Goal: Find specific page/section: Find specific page/section

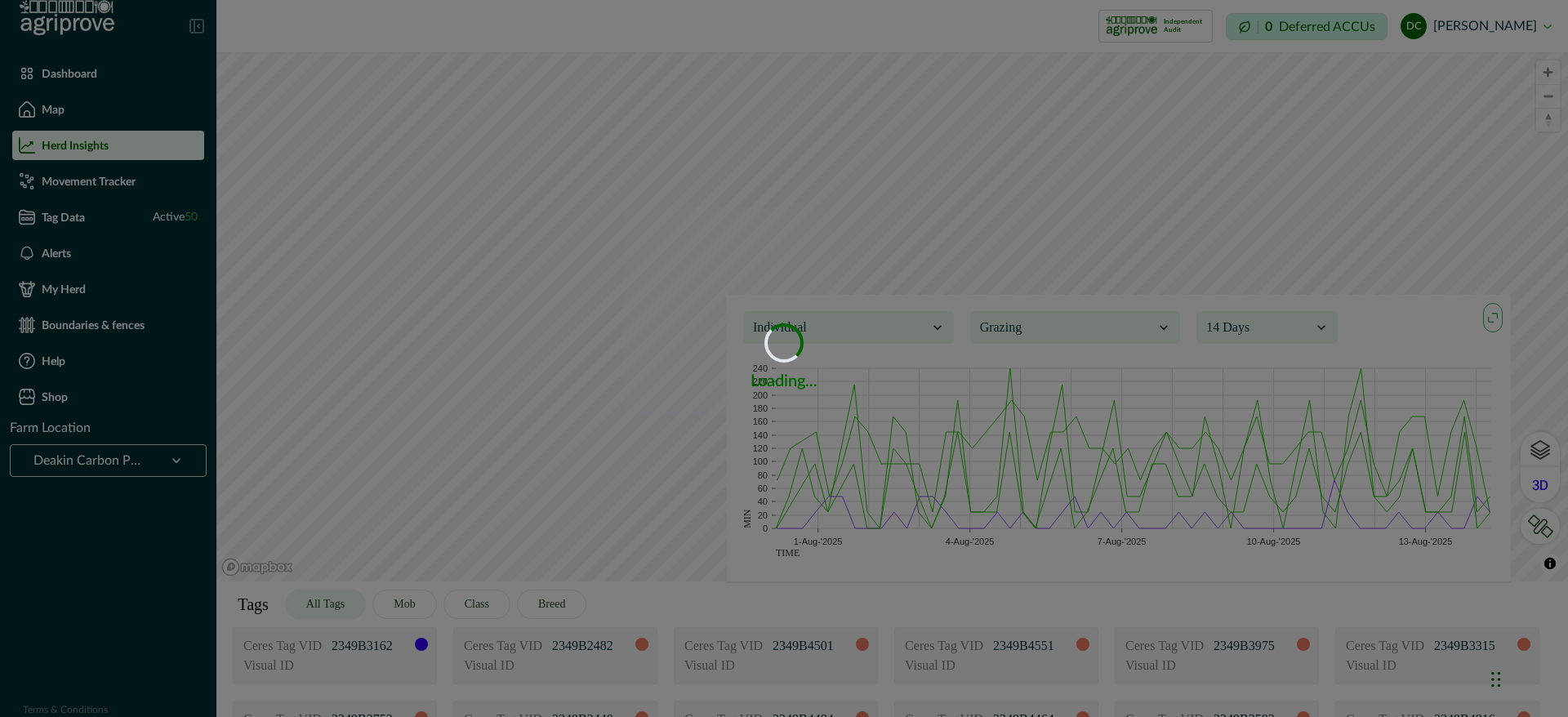
scroll to position [368, 0]
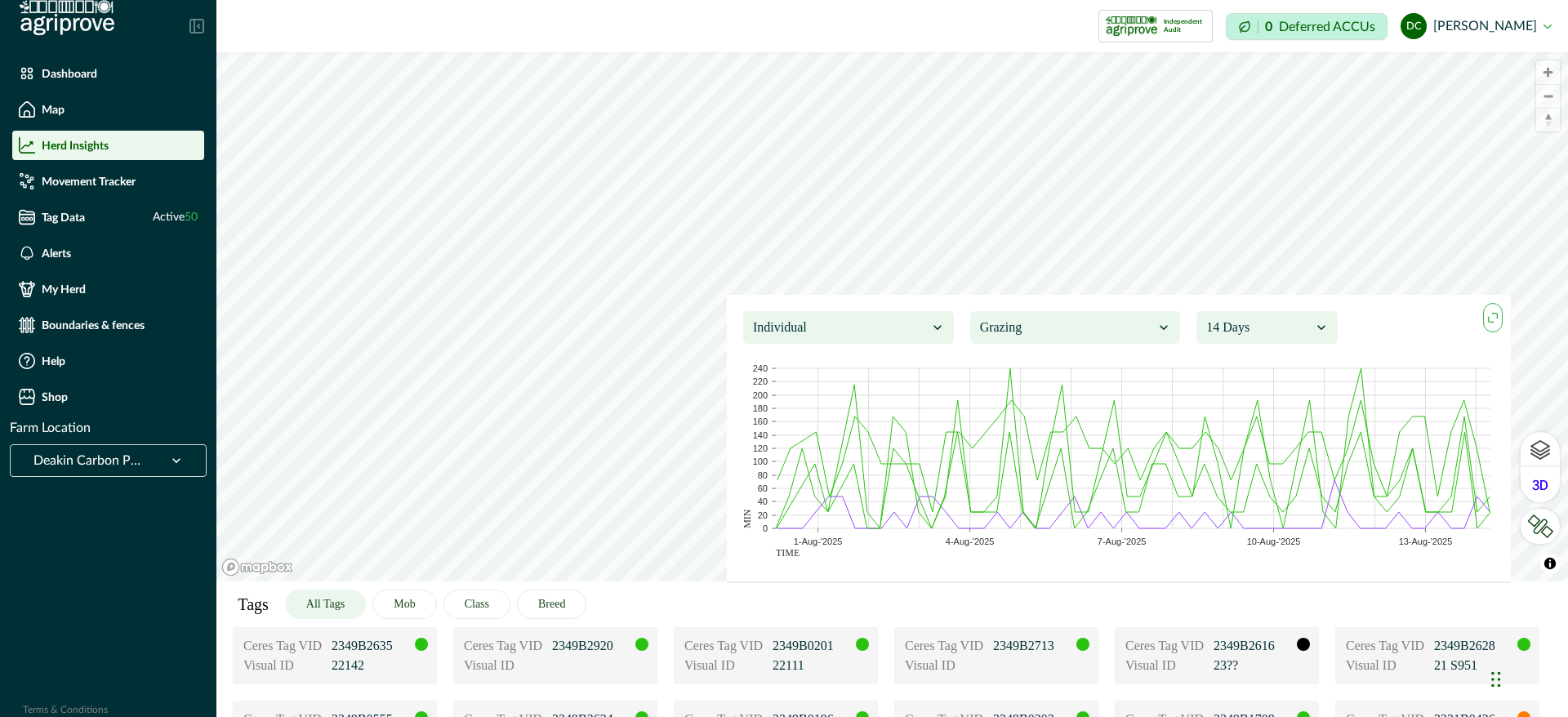
click at [155, 448] on div at bounding box center [176, 460] width 42 height 31
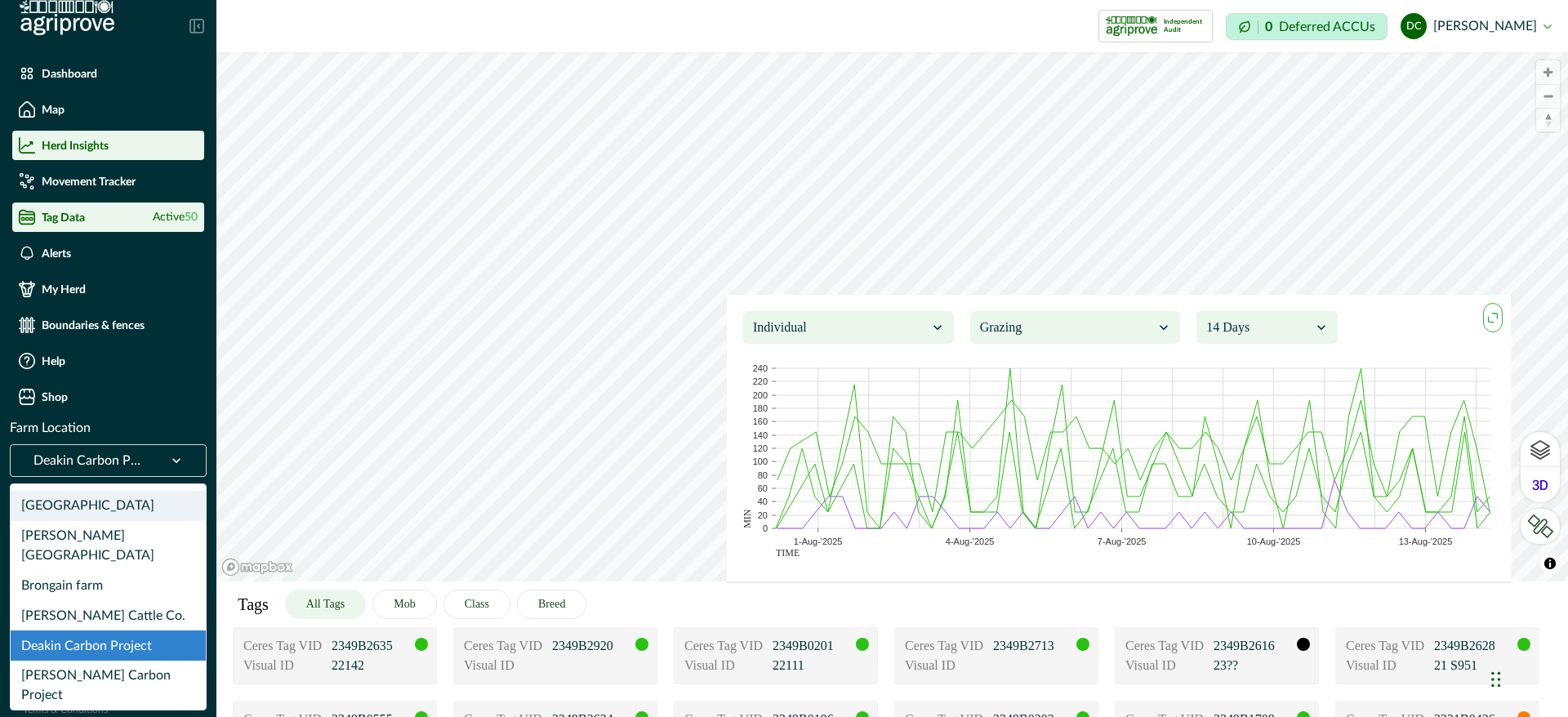
click at [97, 207] on li "Tag Data Active 50" at bounding box center [108, 217] width 192 height 29
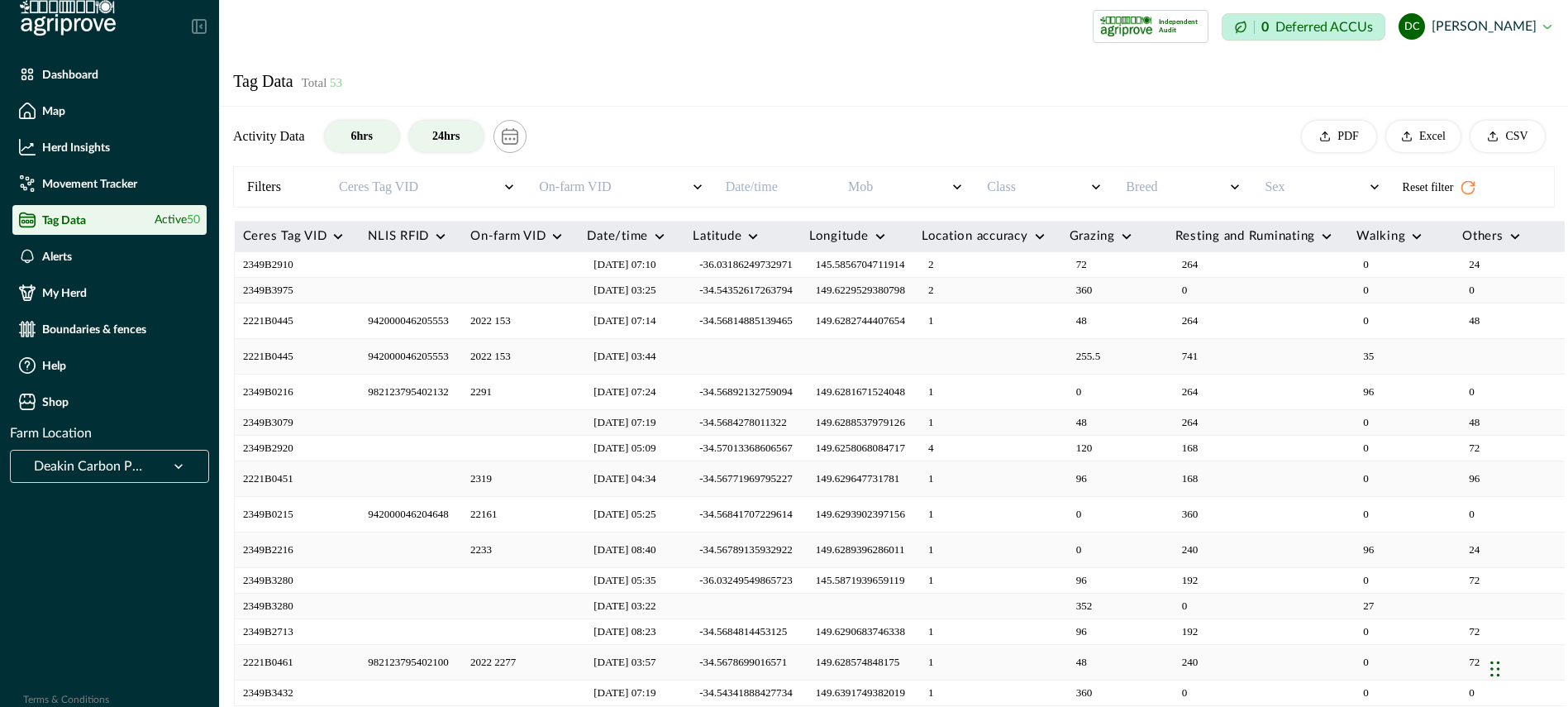
click at [426, 142] on button "24hrs" at bounding box center [445, 136] width 74 height 31
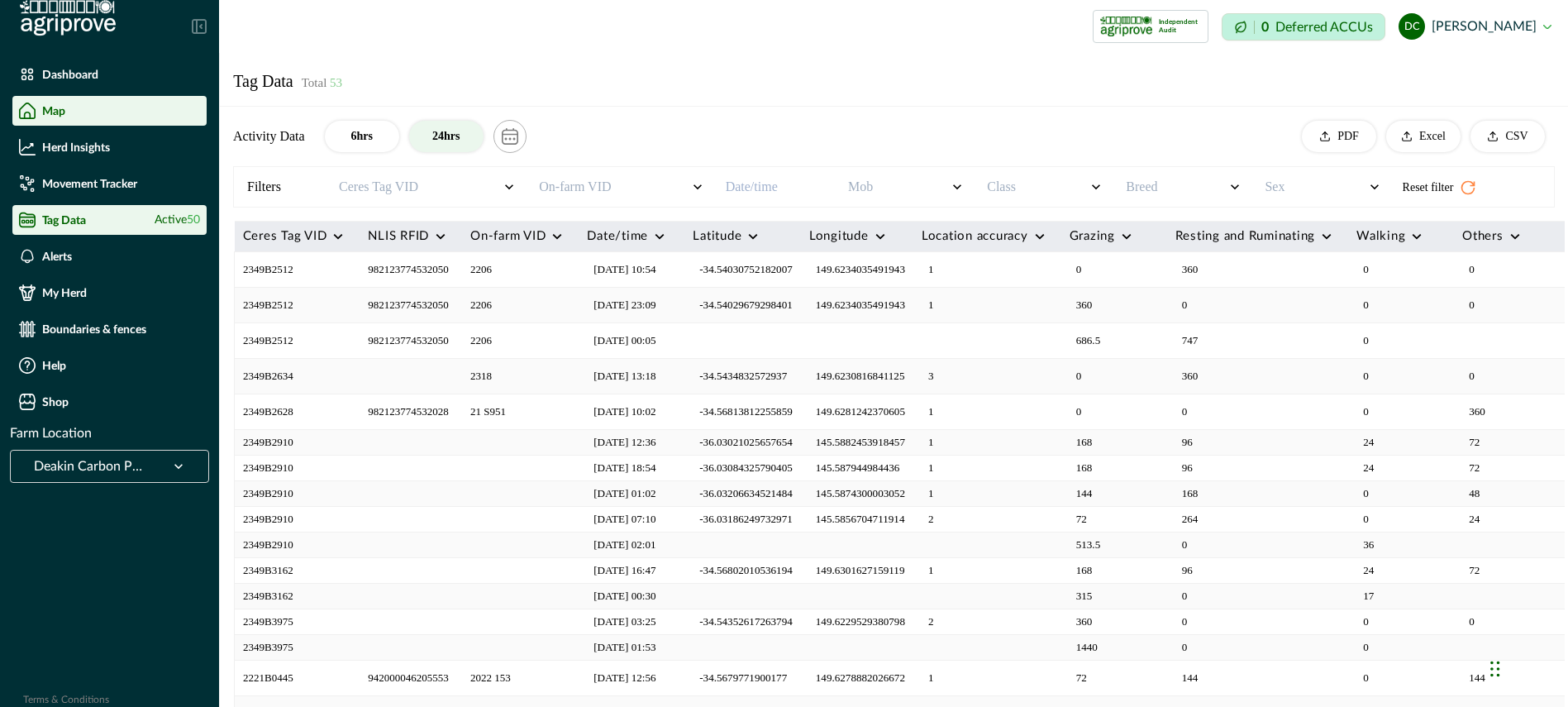
click at [101, 113] on div "Map" at bounding box center [109, 111] width 181 height 17
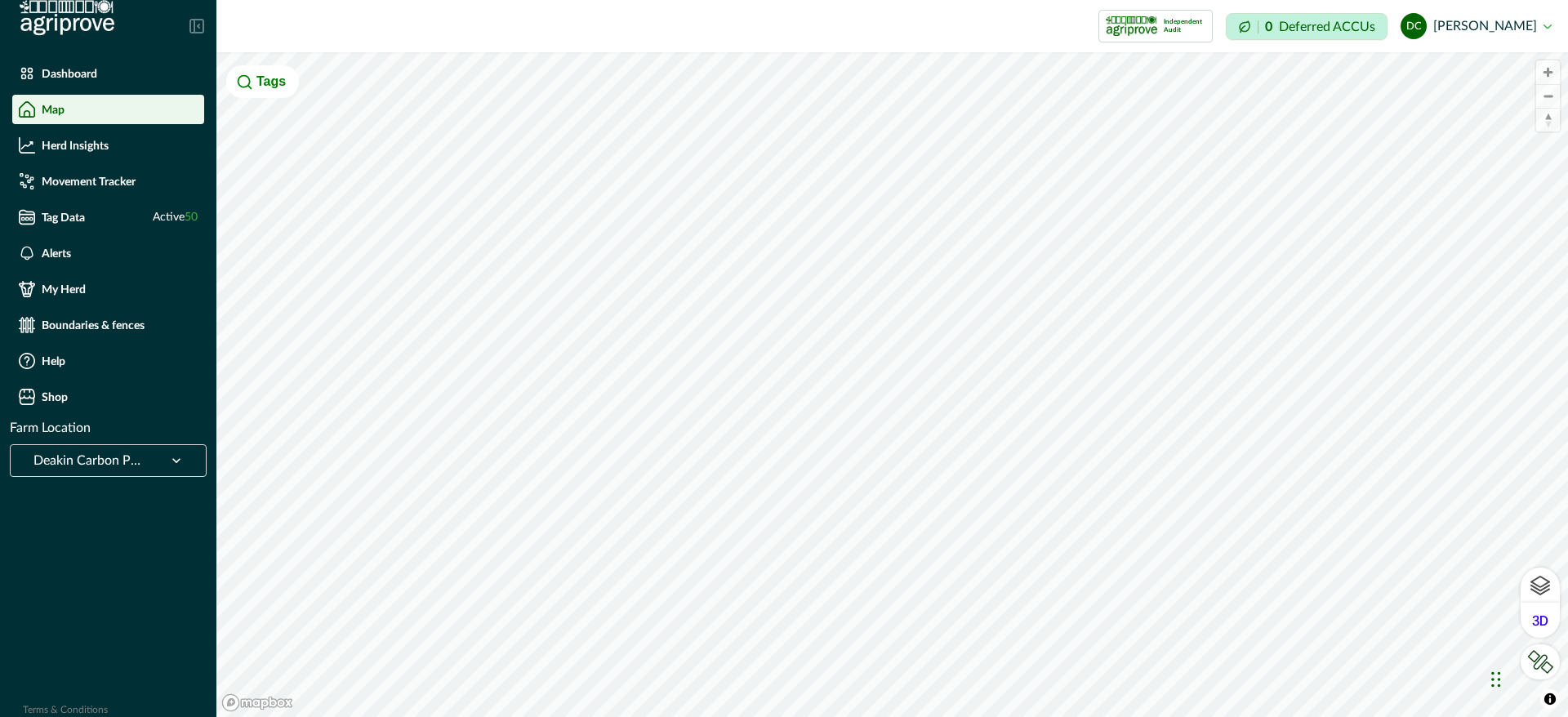
click at [114, 452] on div at bounding box center [86, 460] width 107 height 23
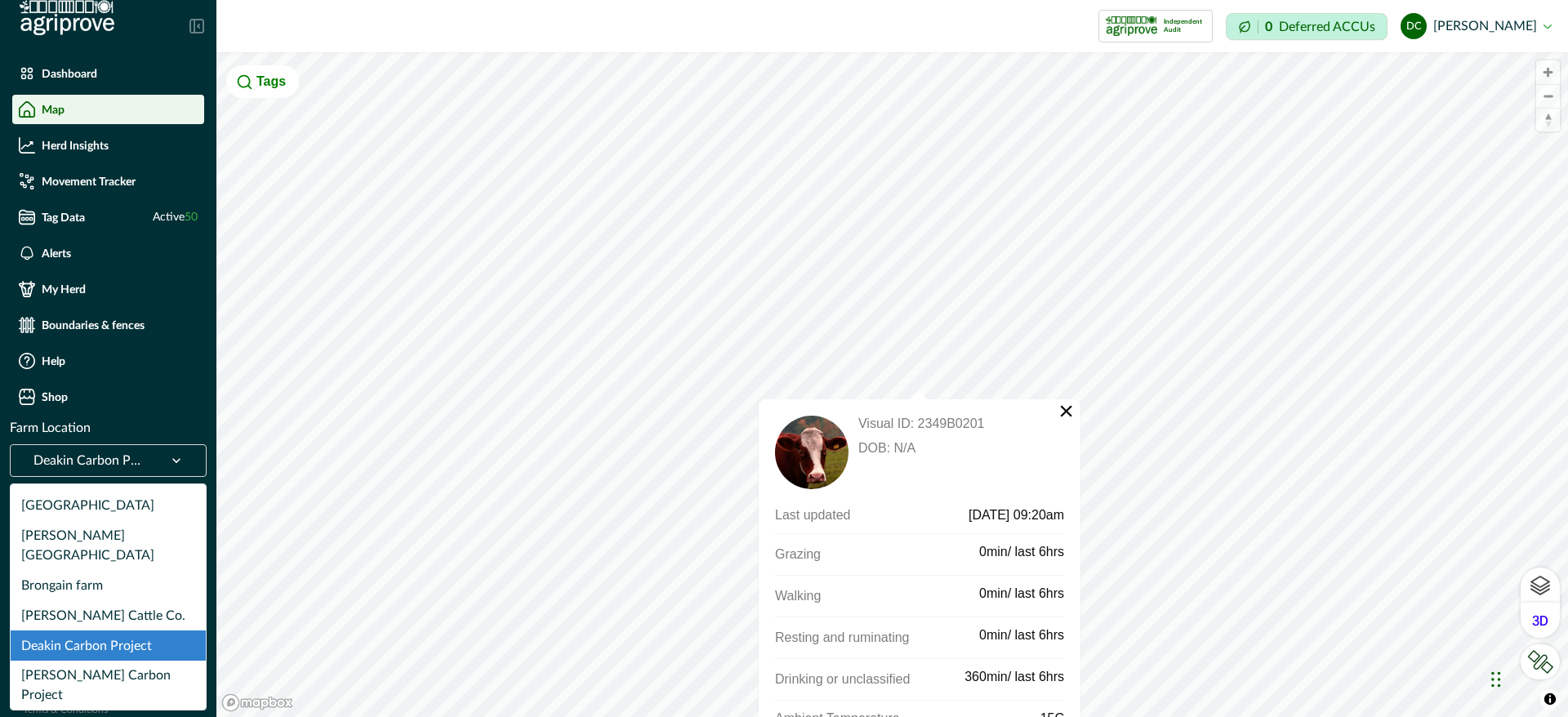
click at [97, 459] on div at bounding box center [86, 460] width 107 height 23
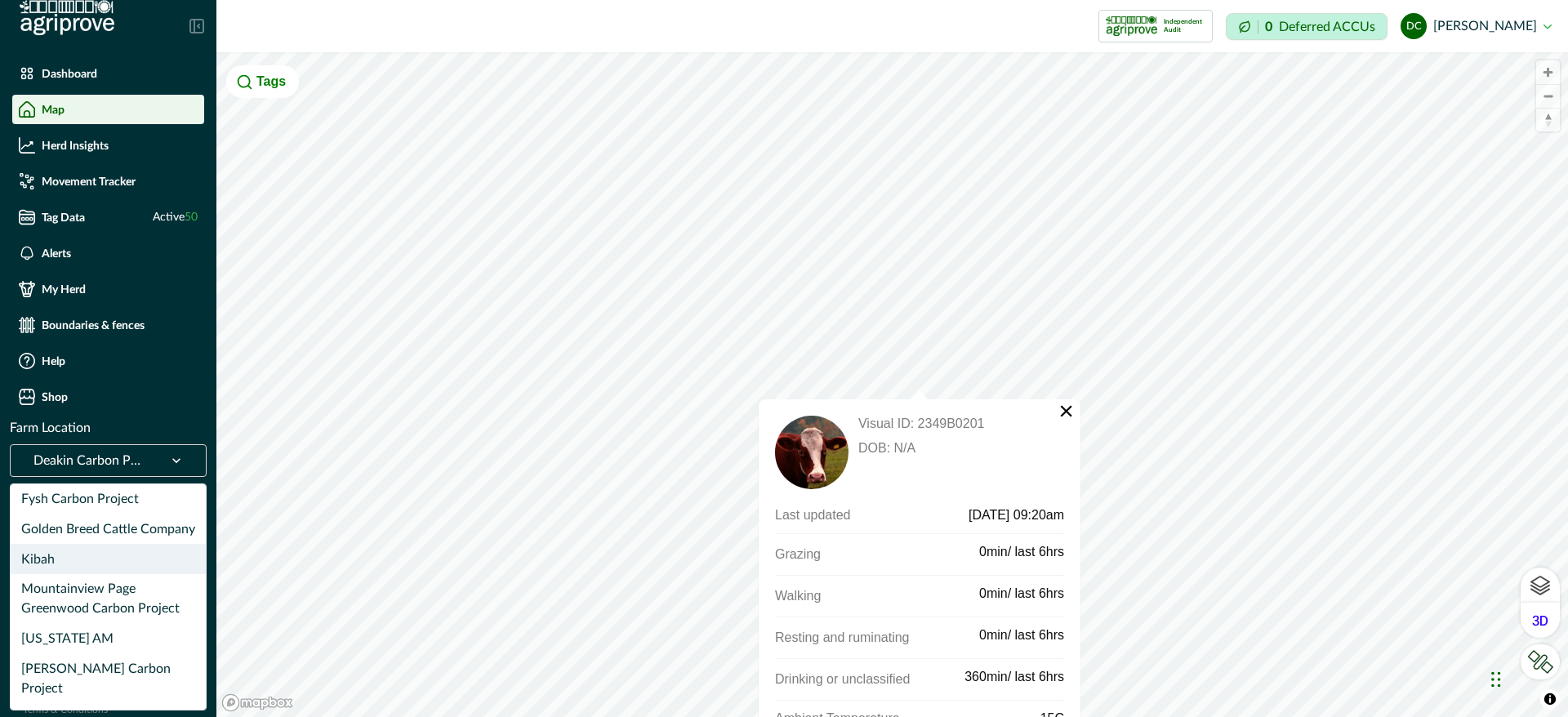
click at [104, 550] on div "Kibah" at bounding box center [108, 559] width 195 height 30
